Goal: Task Accomplishment & Management: Use online tool/utility

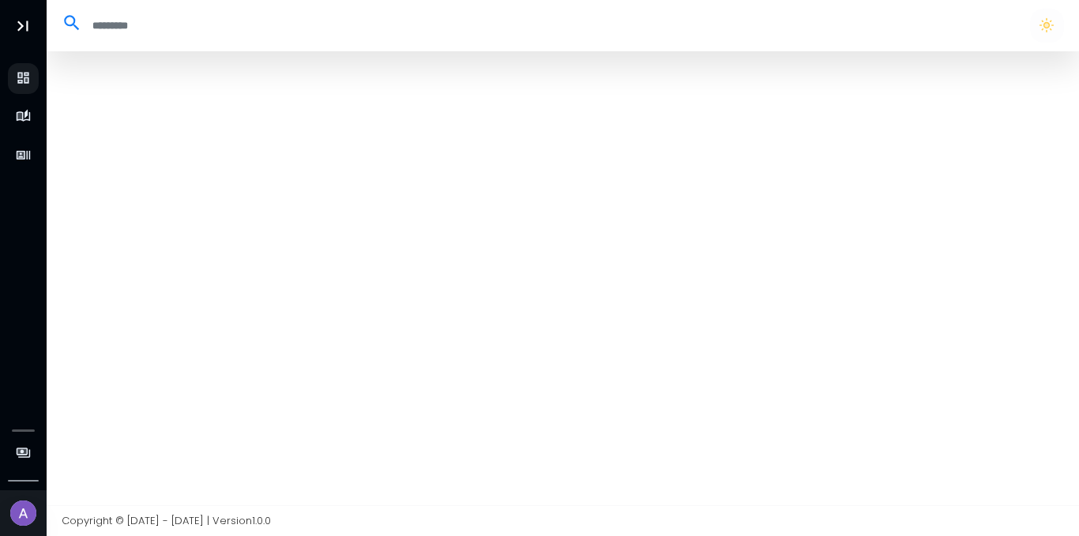
select select "**"
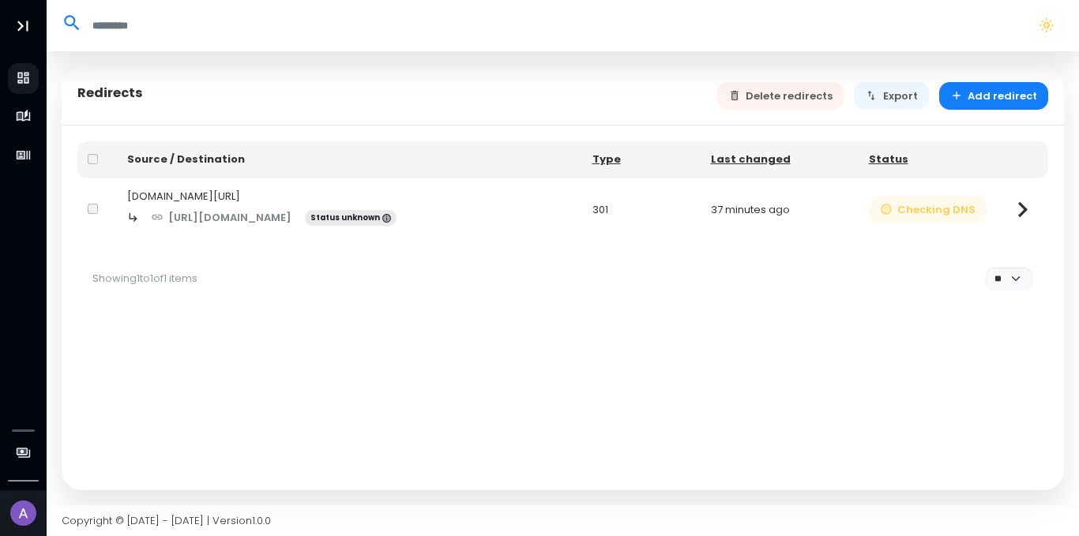
click at [957, 212] on button "Checking DNS" at bounding box center [928, 210] width 118 height 28
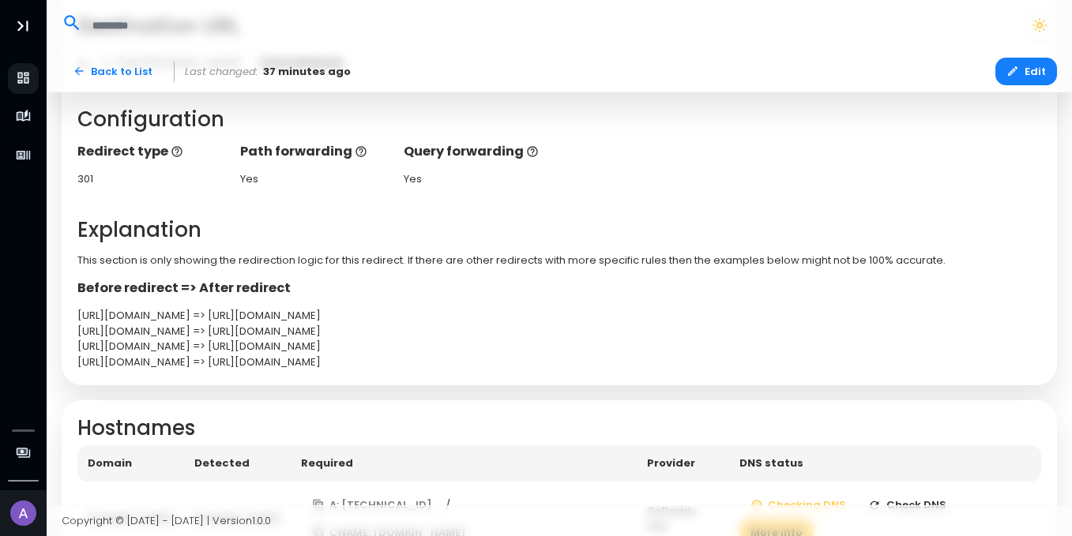
scroll to position [352, 0]
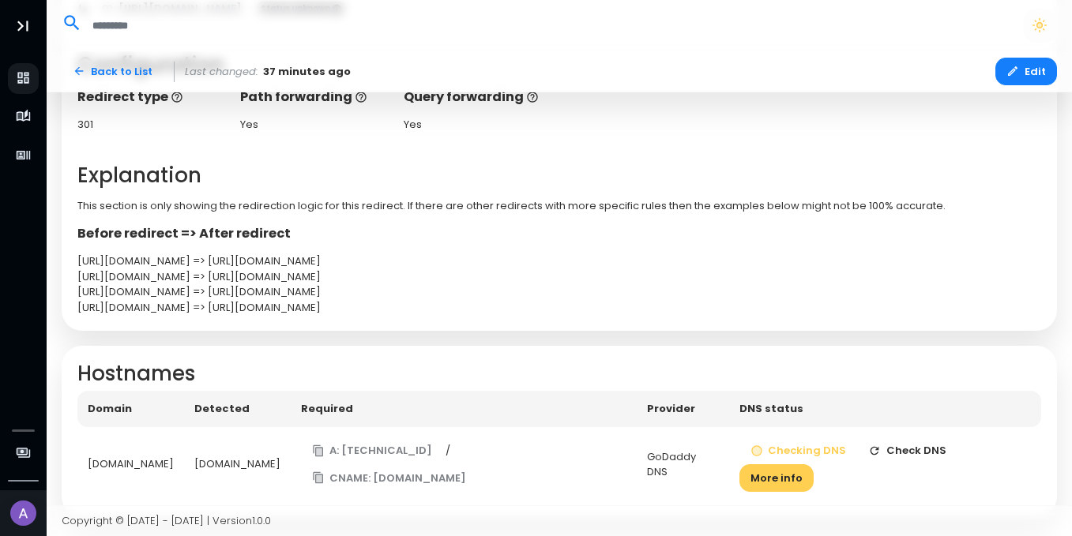
click at [888, 455] on button "Check DNS" at bounding box center [907, 452] width 100 height 28
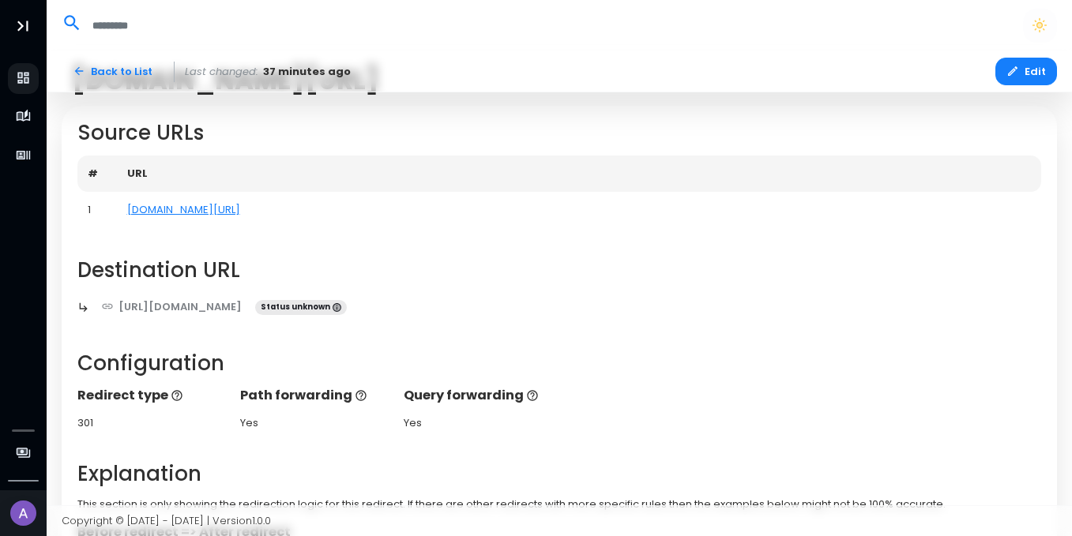
scroll to position [53, 0]
click at [170, 212] on link "[DOMAIN_NAME][URL]" at bounding box center [183, 210] width 113 height 15
